Goal: Information Seeking & Learning: Find specific fact

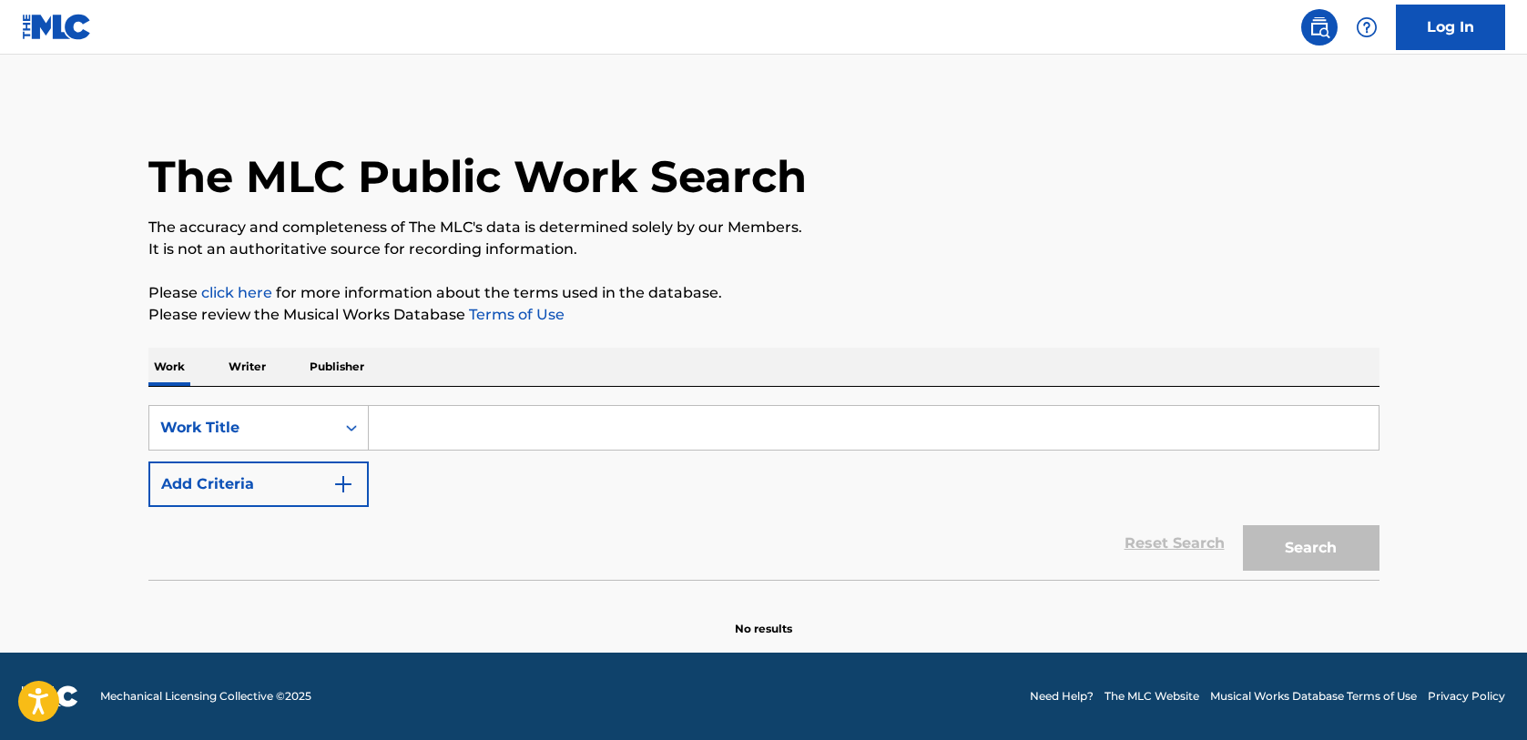
click at [488, 410] on input "Search Form" at bounding box center [874, 428] width 1010 height 44
paste input "[PERSON_NAME], Did I Mean More To You?"
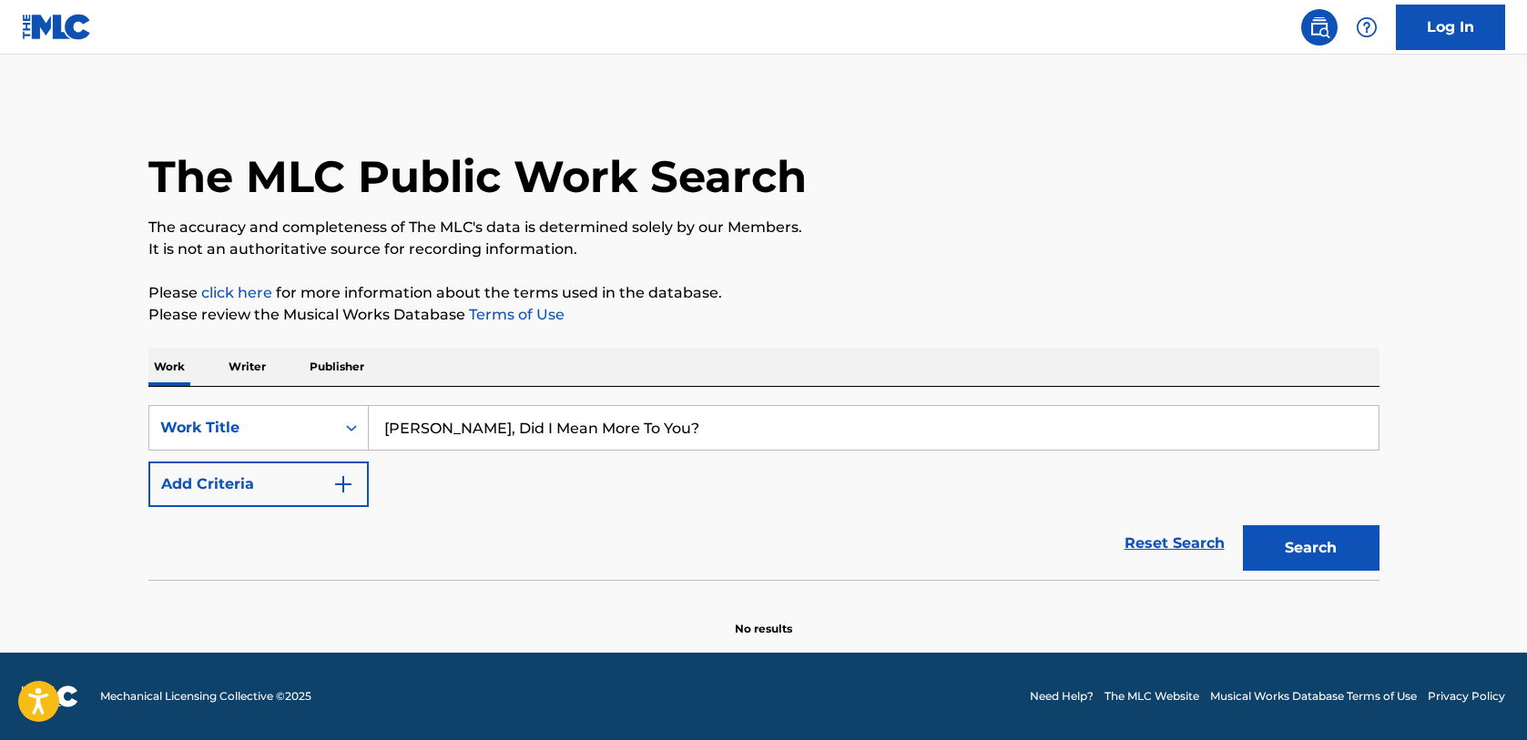
type input "[PERSON_NAME], Did I Mean More To You?"
click at [1321, 543] on button "Search" at bounding box center [1311, 548] width 137 height 46
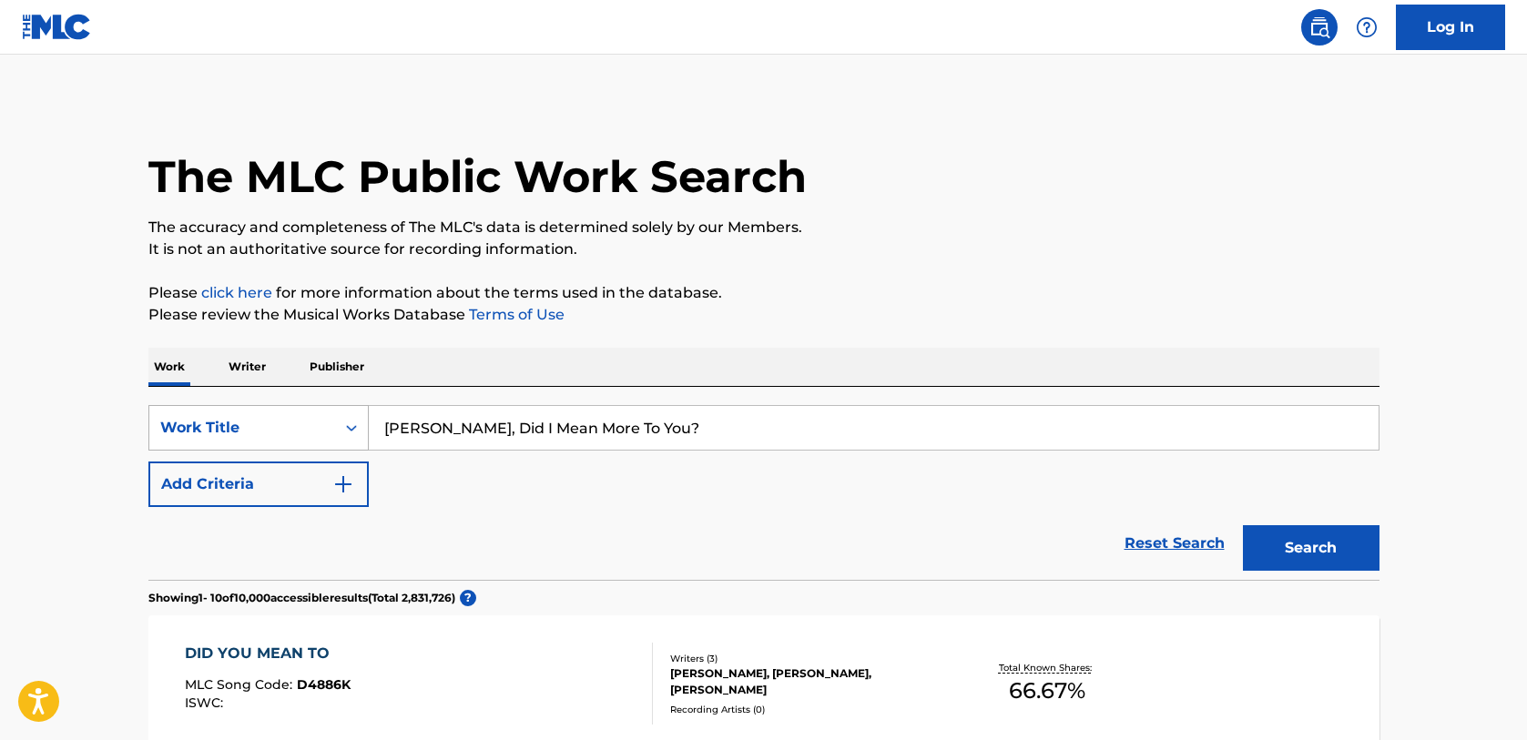
click at [281, 428] on div "Work Title" at bounding box center [242, 428] width 164 height 22
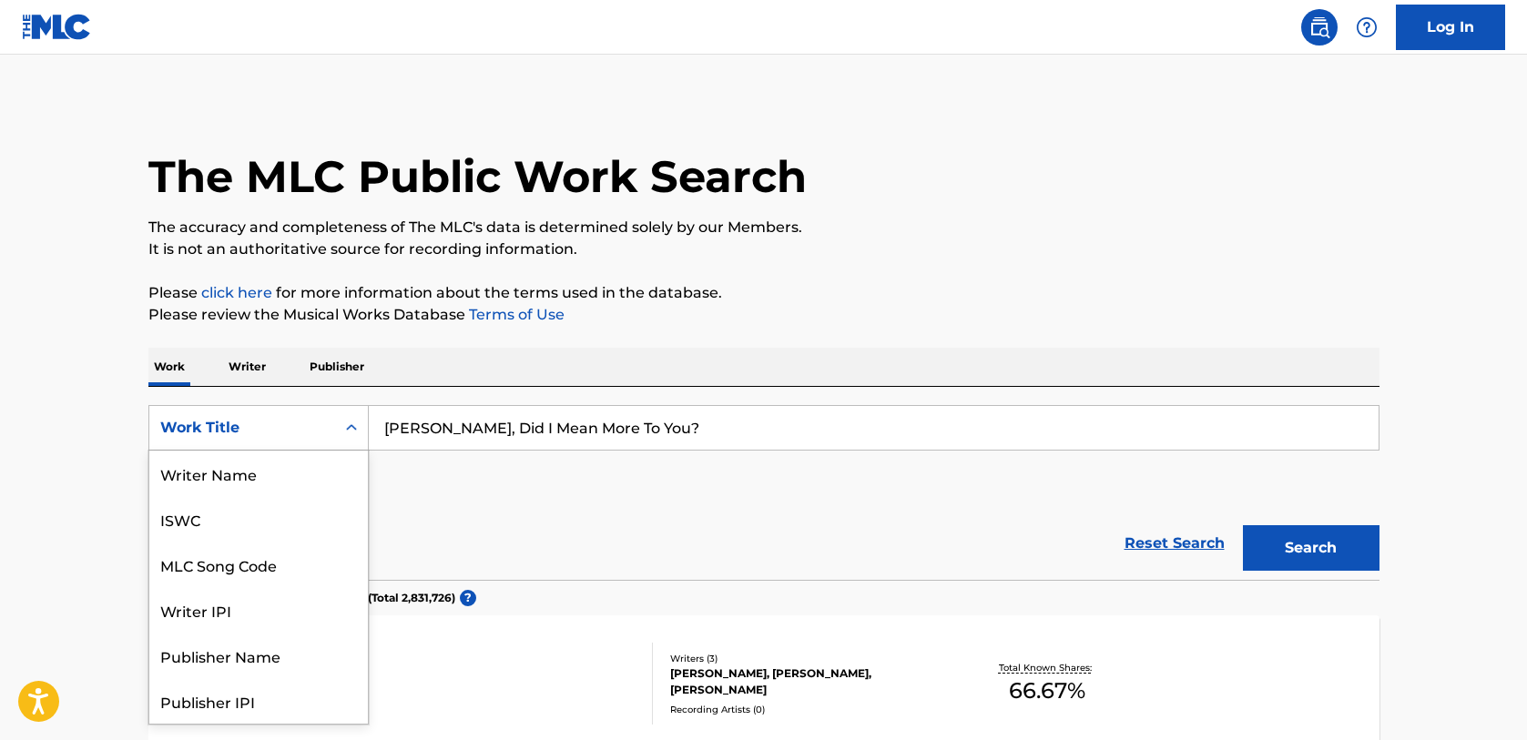
scroll to position [91, 0]
click at [244, 519] on div "Writer IPI" at bounding box center [258, 519] width 219 height 46
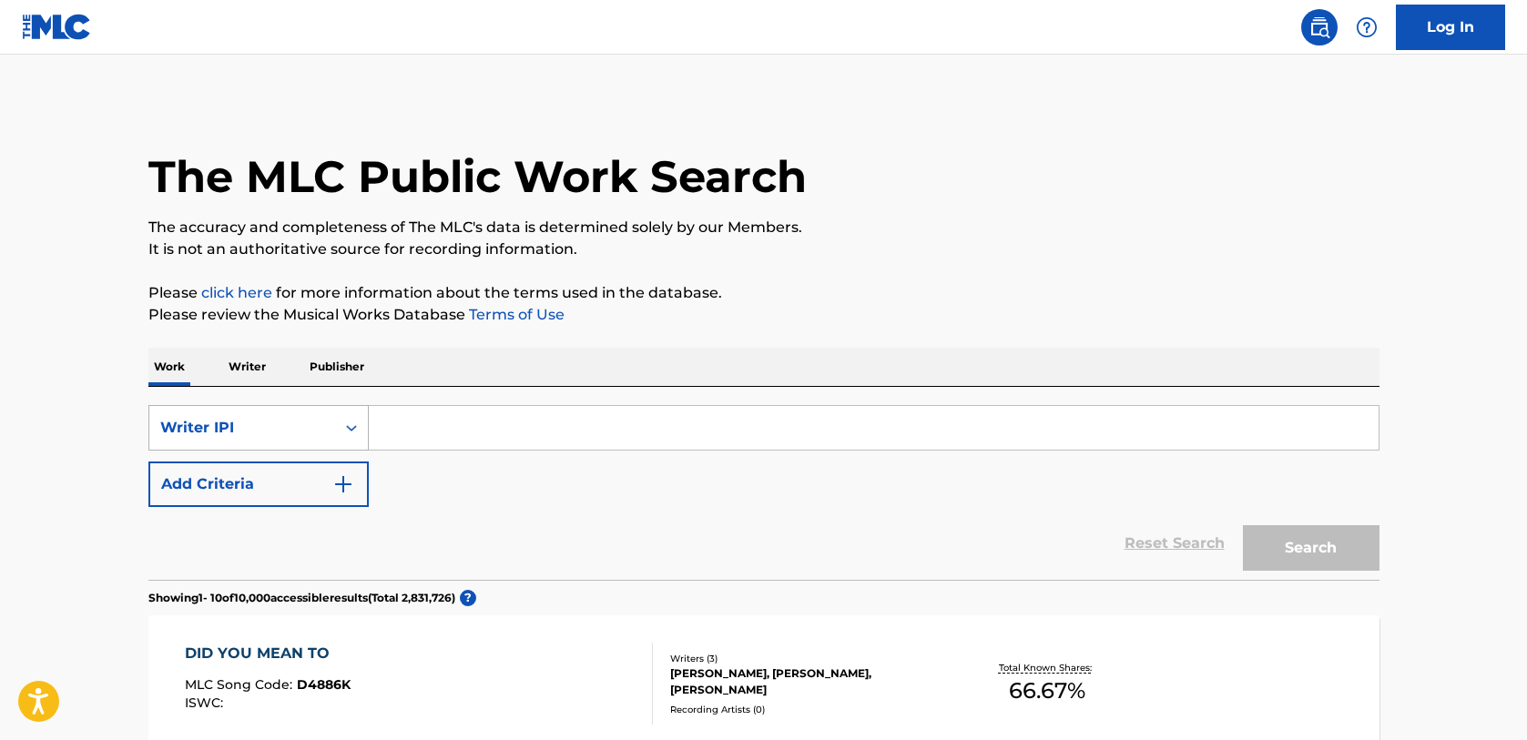
click at [243, 423] on div "Writer IPI" at bounding box center [242, 428] width 164 height 22
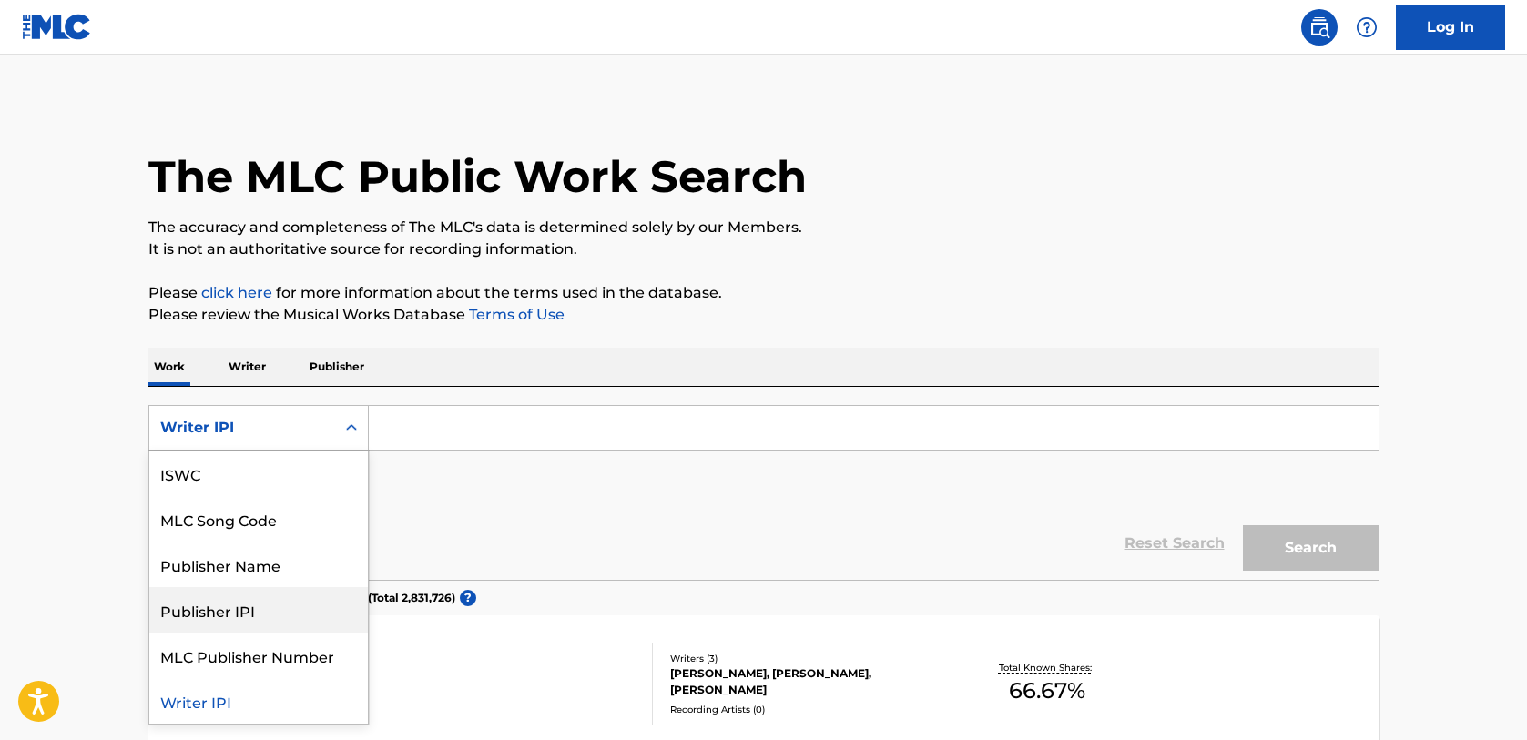
scroll to position [0, 0]
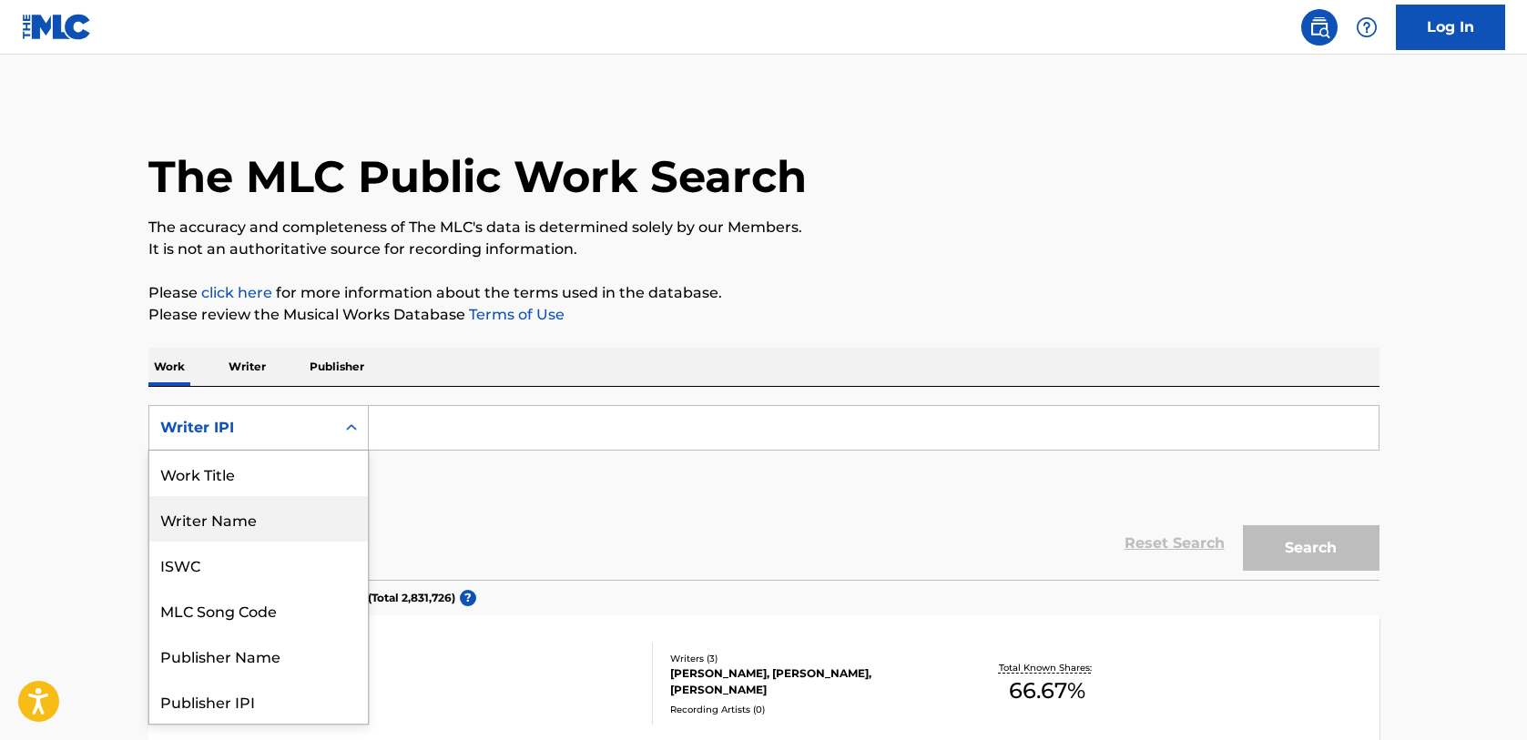
click at [254, 518] on div "Writer Name" at bounding box center [258, 519] width 219 height 46
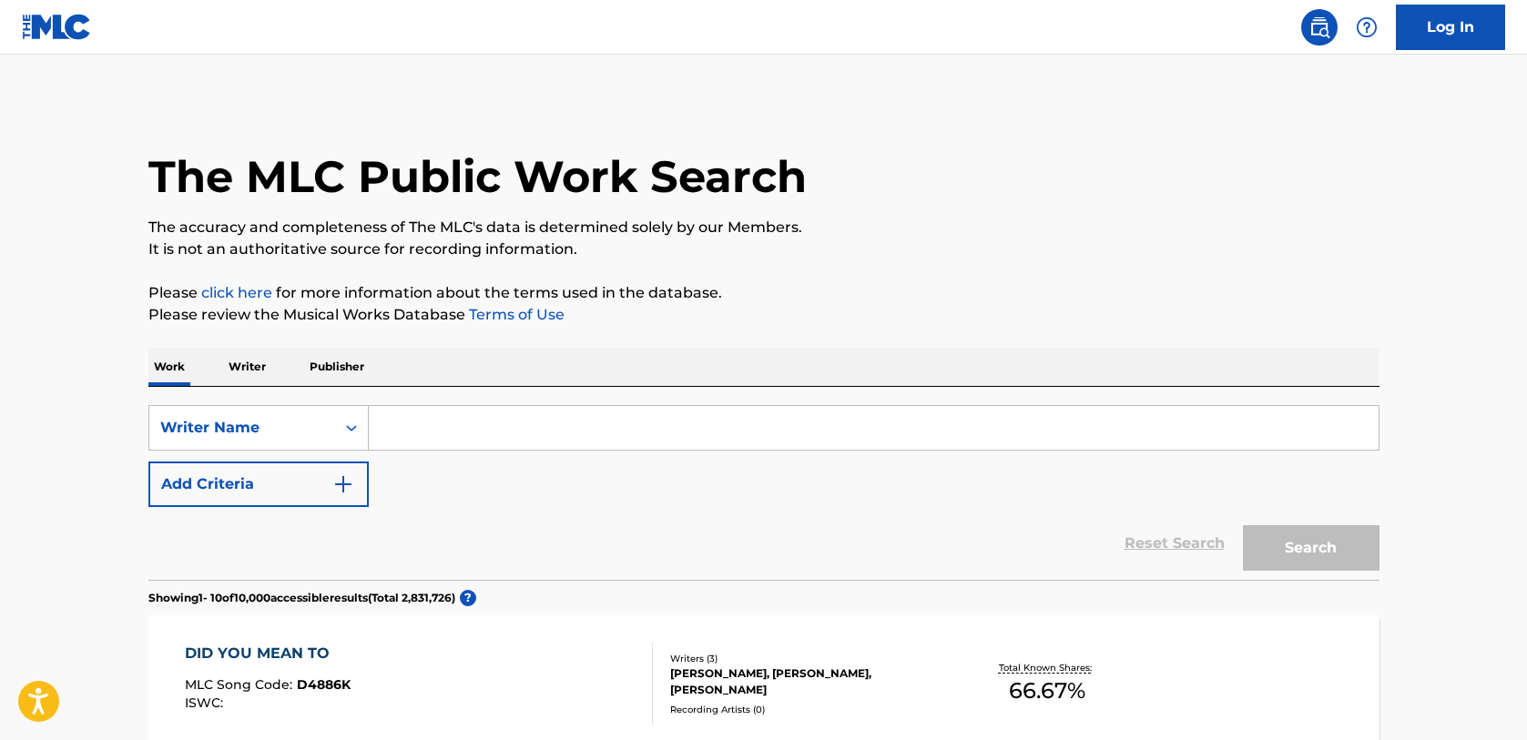
click at [414, 425] on input "Search Form" at bounding box center [874, 428] width 1010 height 44
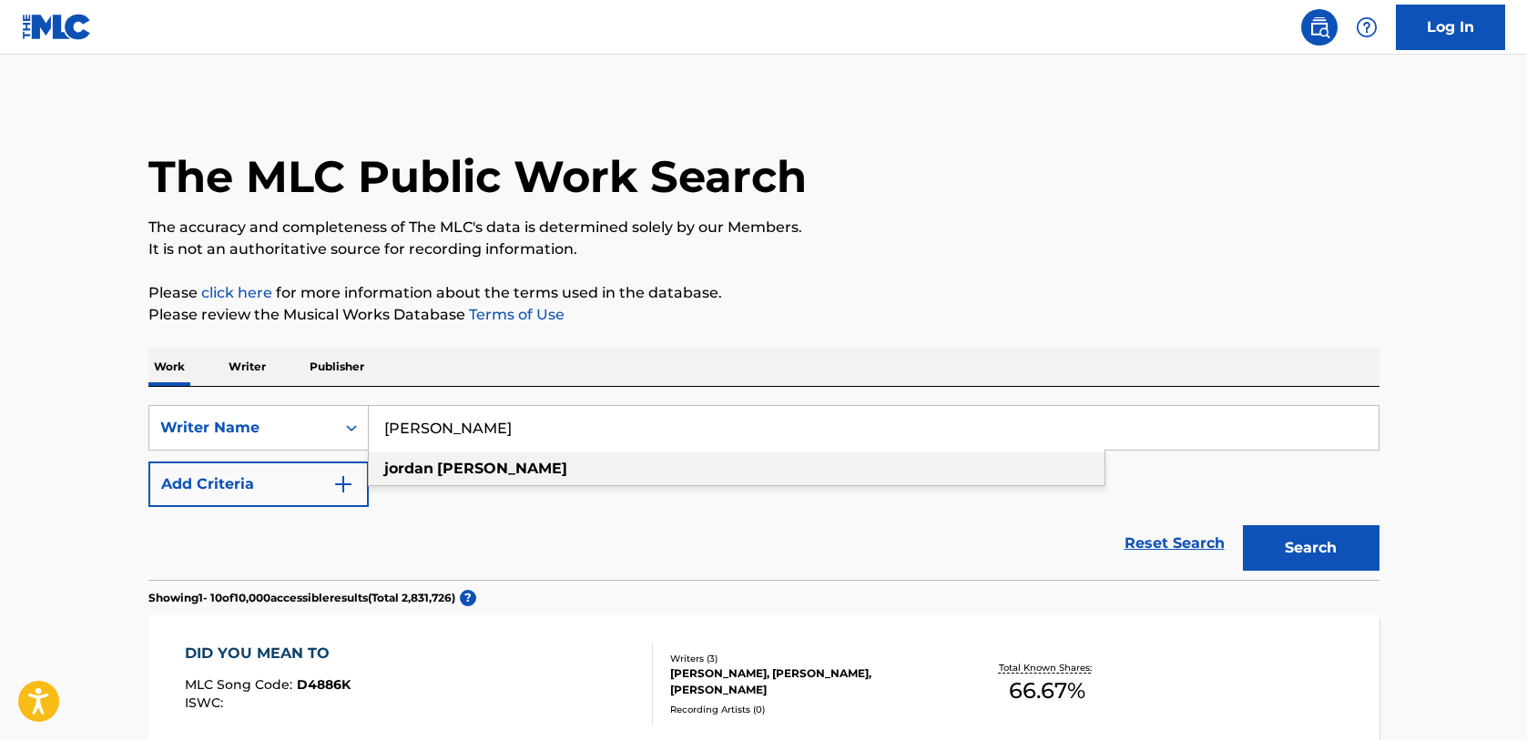
type input "[PERSON_NAME]"
click at [476, 471] on strong "[PERSON_NAME]" at bounding box center [502, 468] width 130 height 17
click at [1282, 546] on button "Search" at bounding box center [1311, 548] width 137 height 46
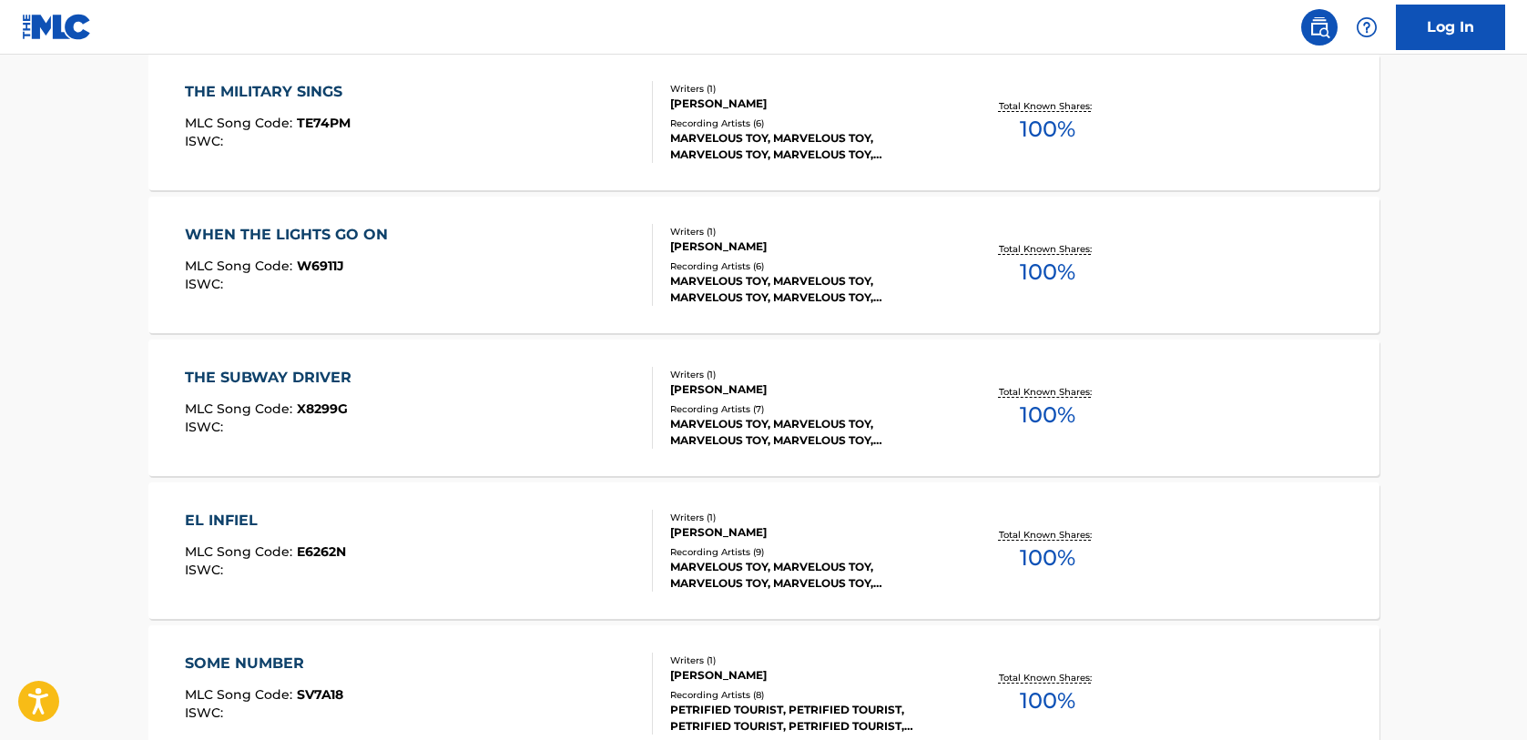
scroll to position [1457, 0]
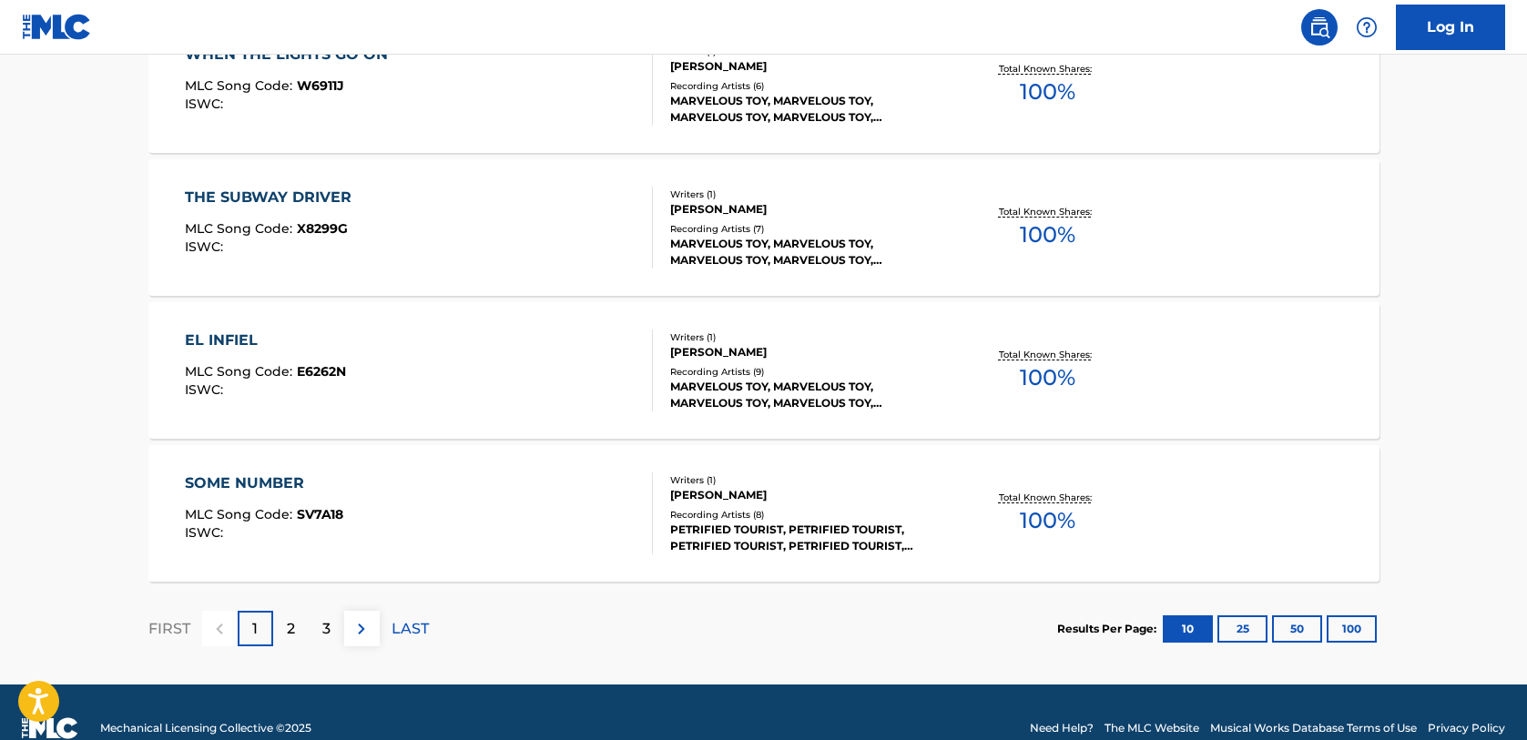
click at [366, 627] on img at bounding box center [362, 629] width 22 height 22
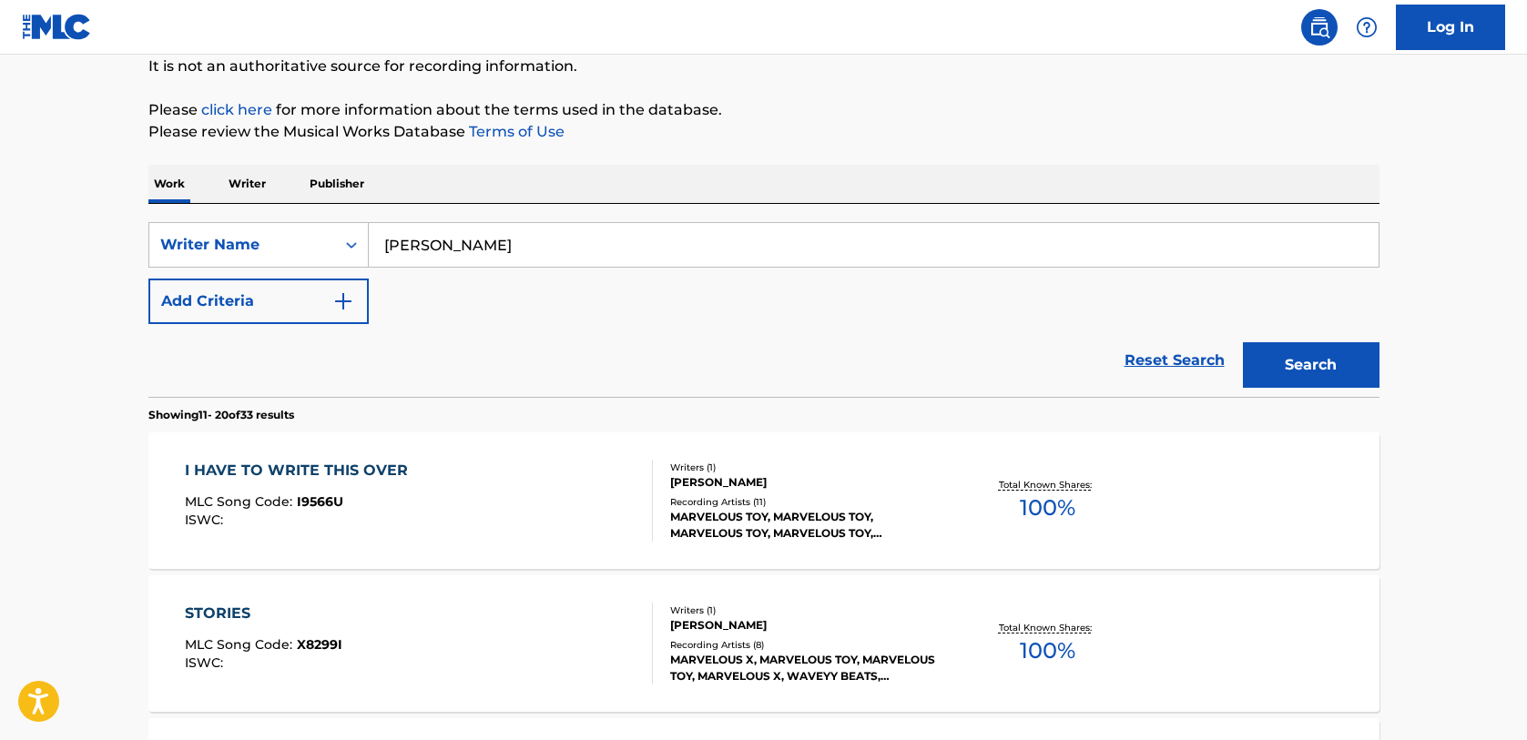
scroll to position [182, 0]
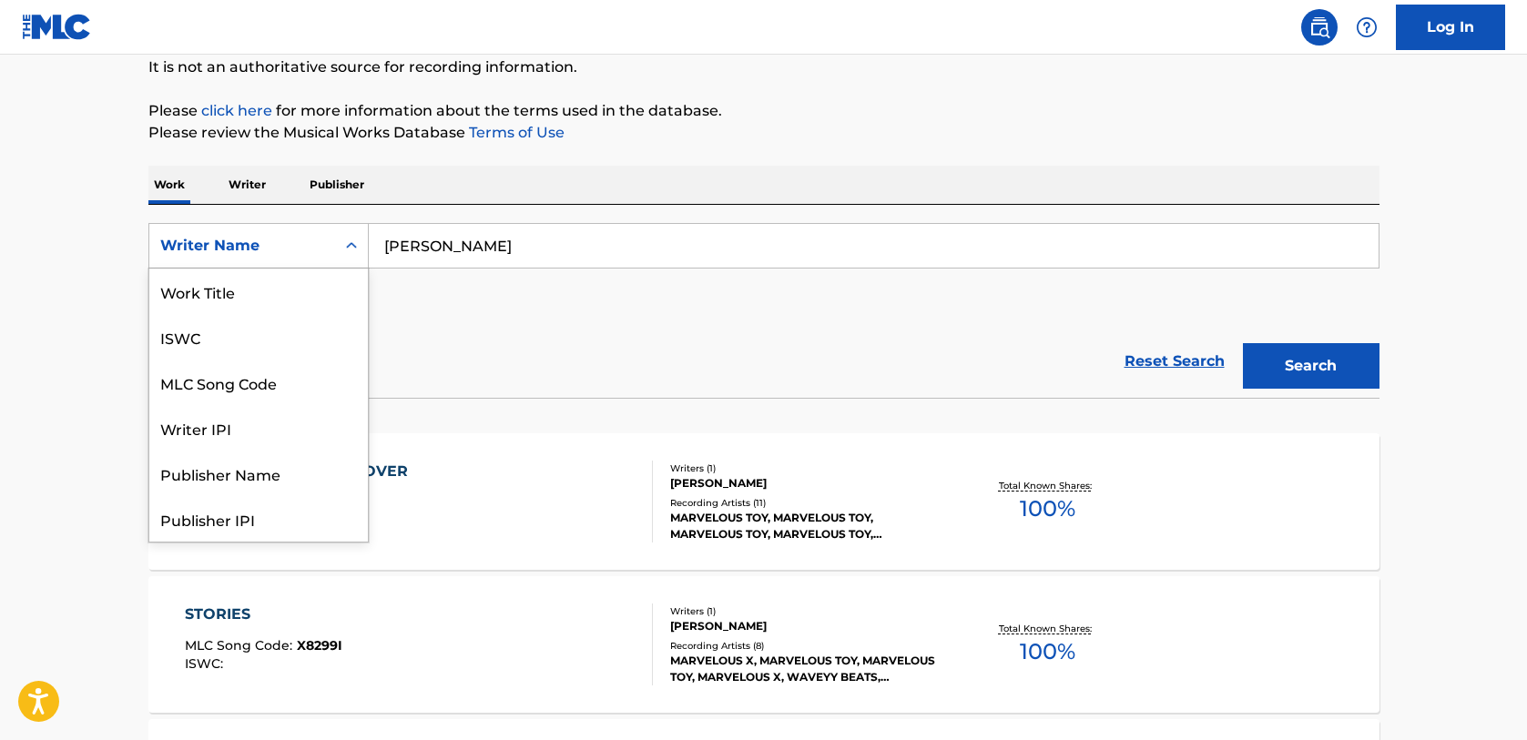
click at [353, 243] on icon "Search Form" at bounding box center [351, 246] width 18 height 18
drag, startPoint x: 292, startPoint y: 288, endPoint x: 339, endPoint y: 272, distance: 49.0
click at [292, 284] on div "MLC Song Code" at bounding box center [258, 292] width 219 height 46
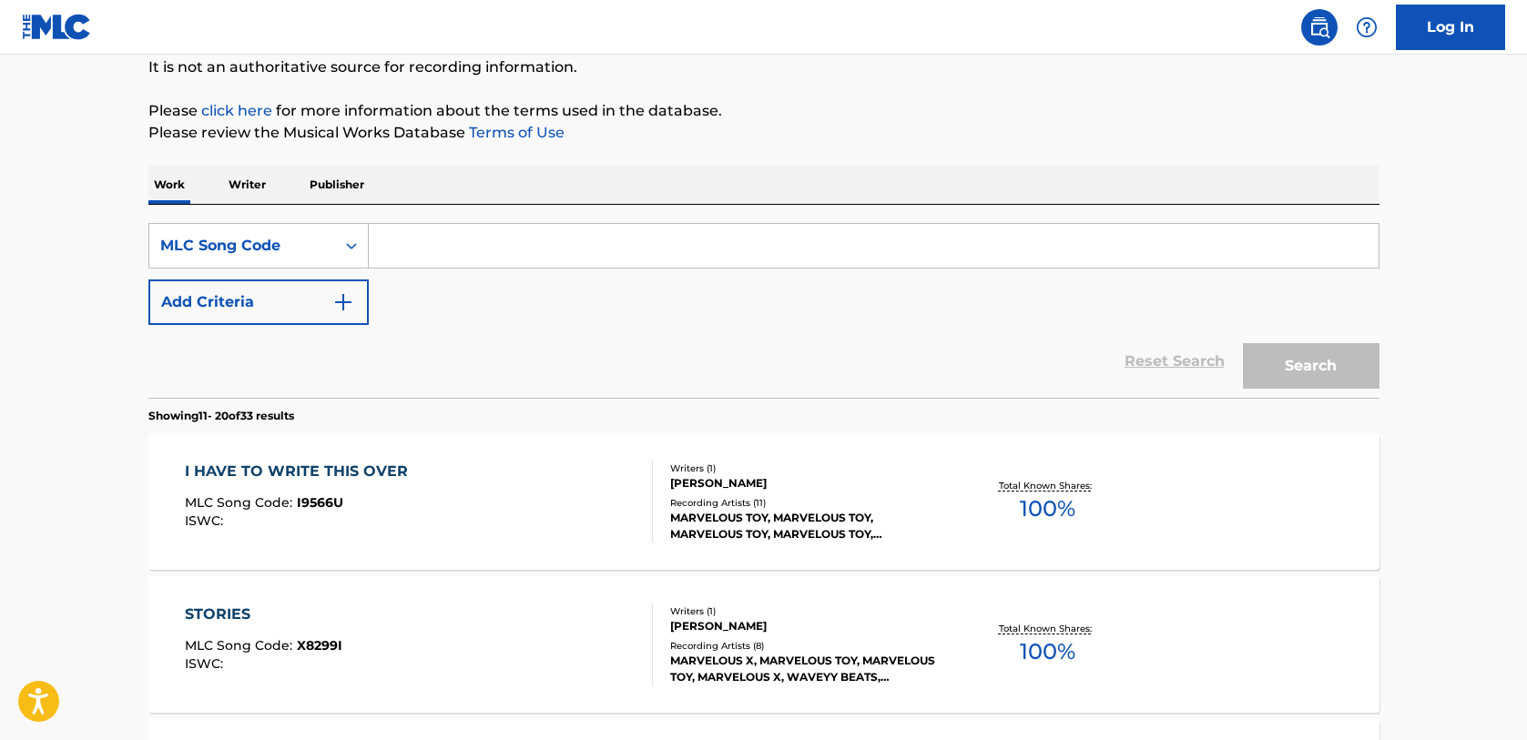
click at [469, 245] on input "Search Form" at bounding box center [874, 246] width 1010 height 44
paste input "E6262N"
type input "E6262N"
click at [1301, 356] on button "Search" at bounding box center [1311, 366] width 137 height 46
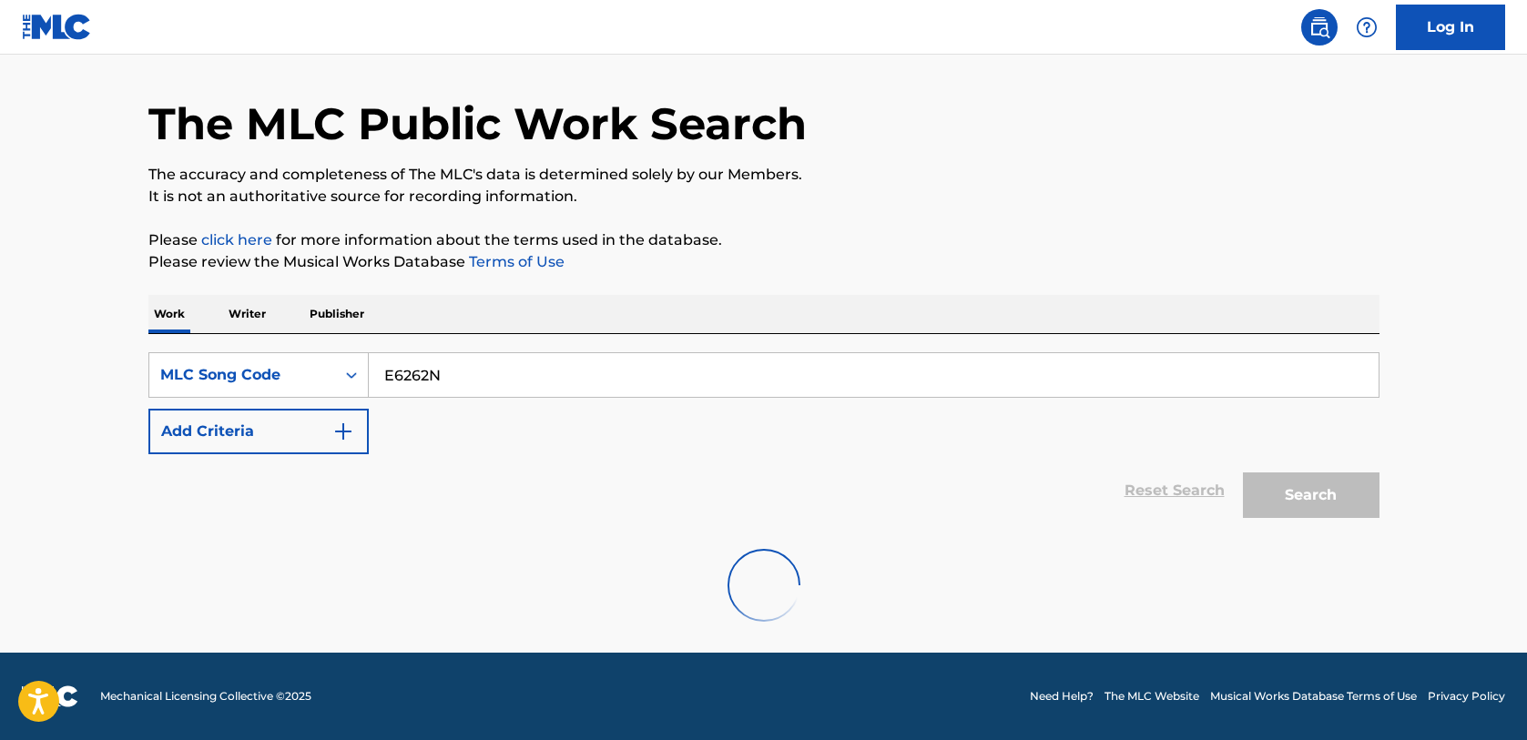
scroll to position [182, 0]
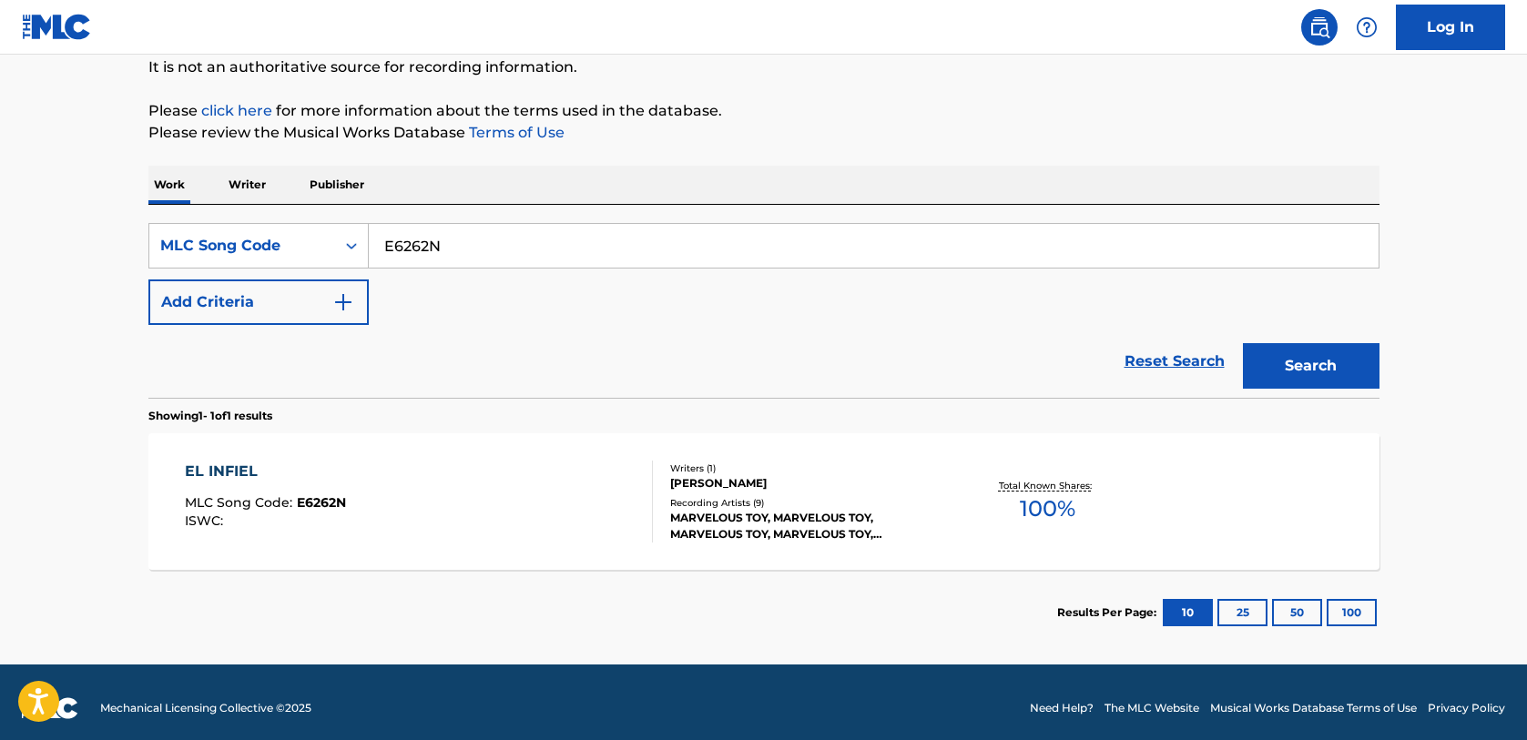
click at [223, 467] on div "EL INFIEL" at bounding box center [265, 472] width 161 height 22
